Goal: Task Accomplishment & Management: Use online tool/utility

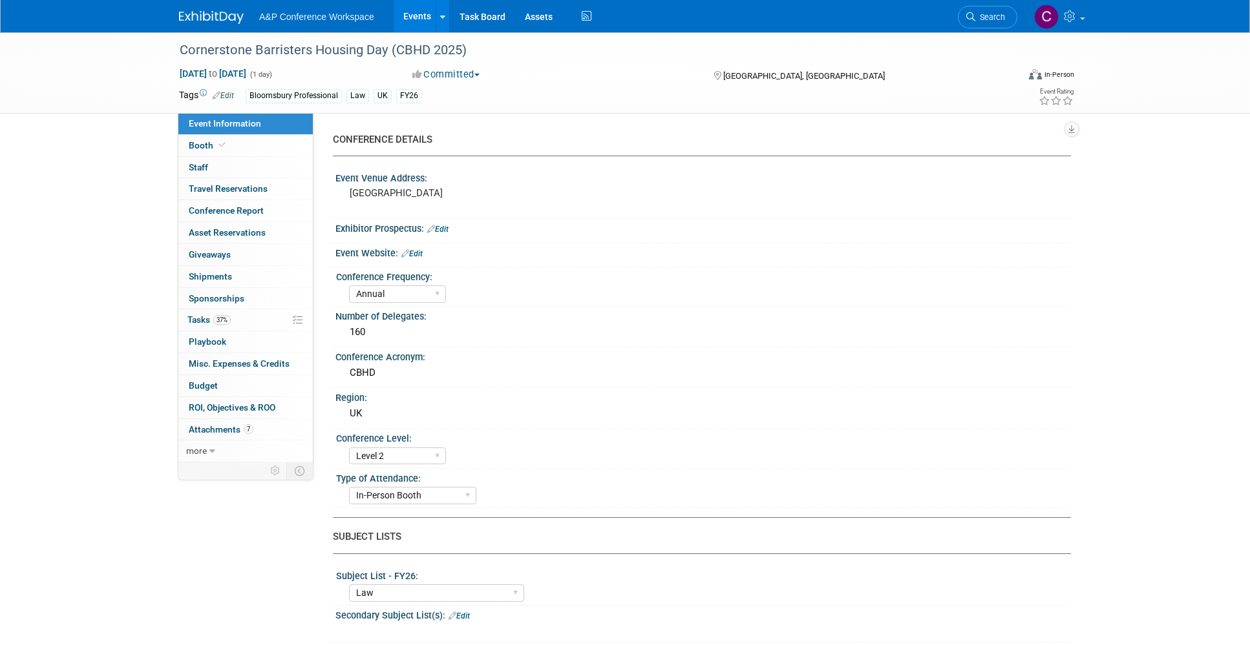
select select "Annual"
select select "Level 2"
select select "In-Person Booth"
select select "Law"
select select "Bloomsbury Professional"
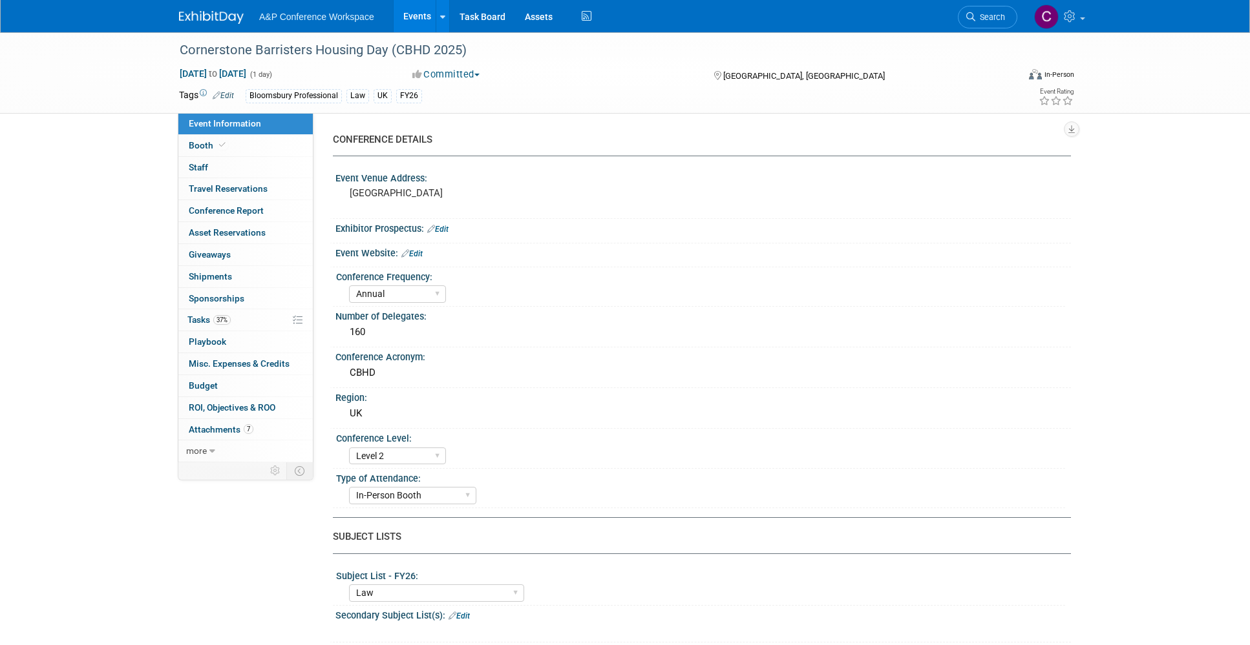
select select "[PERSON_NAME]"
select select "Brand/Subject Presence​"
click at [202, 320] on span "Tasks 37%" at bounding box center [208, 320] width 43 height 10
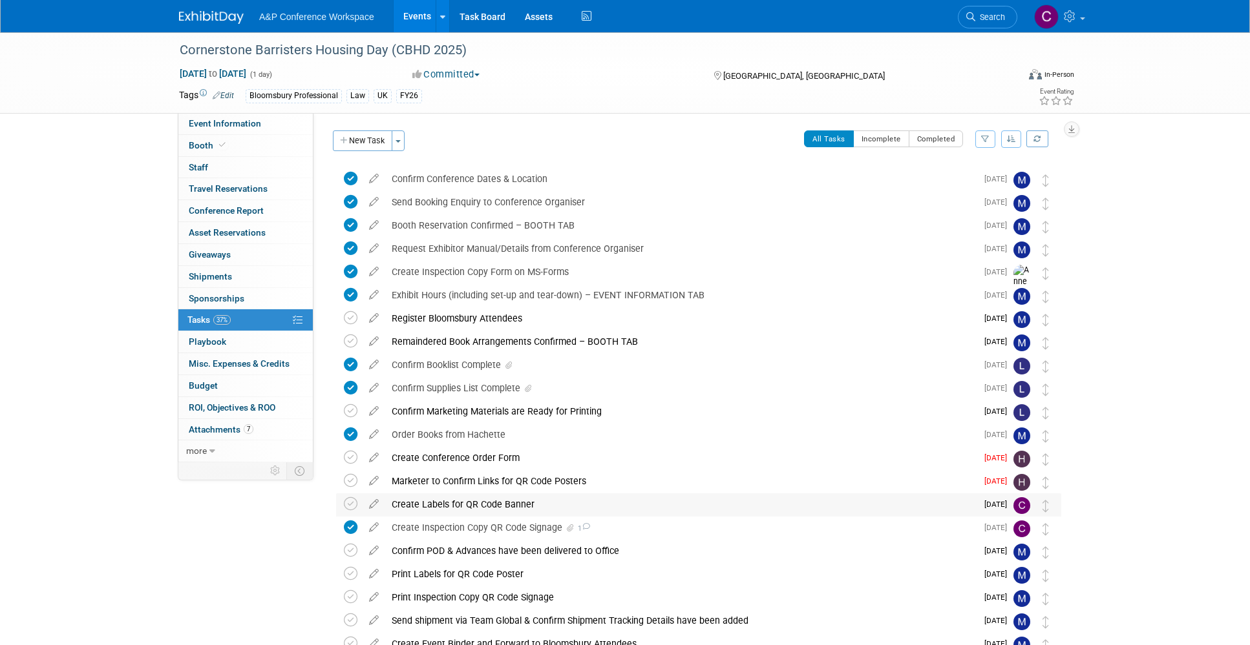
click at [487, 503] on div "Create Labels for QR Code Banner" at bounding box center [680, 505] width 591 height 22
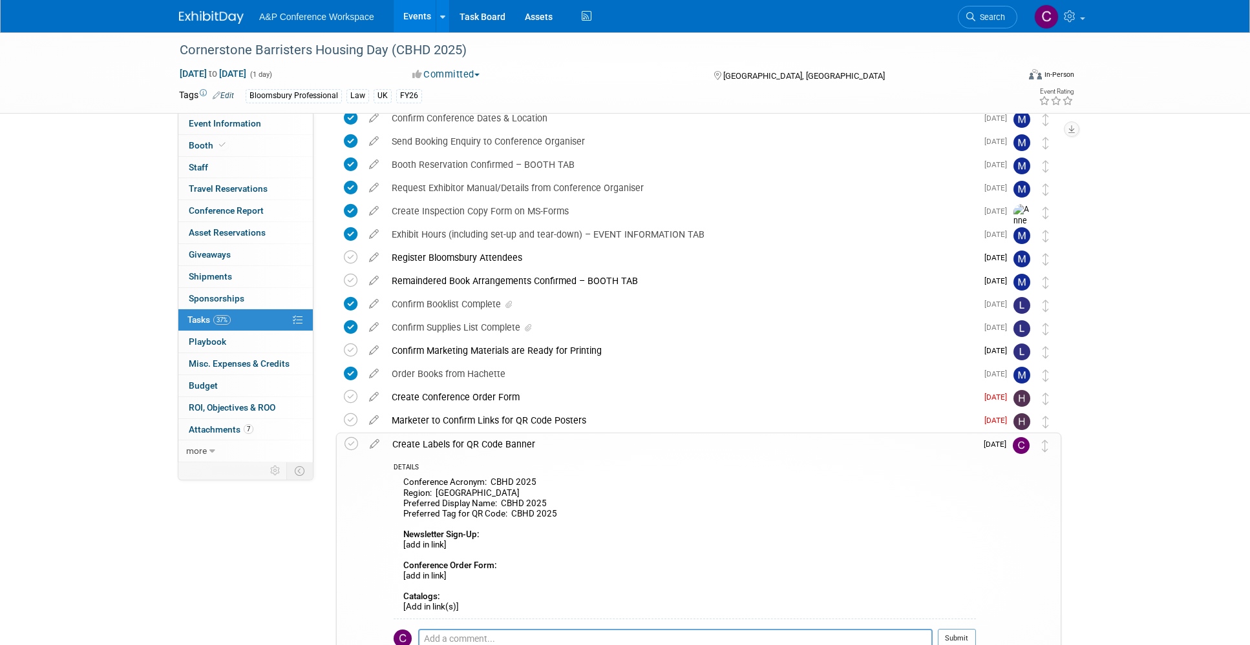
scroll to position [65, 0]
